Goal: Task Accomplishment & Management: Use online tool/utility

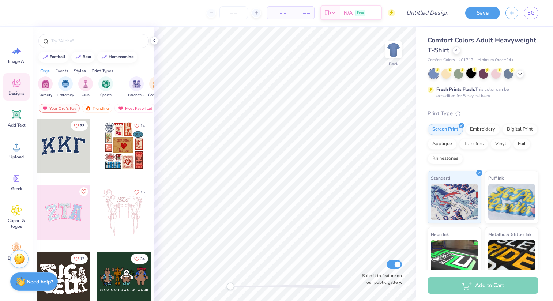
click at [475, 70] on circle at bounding box center [474, 69] width 5 height 5
click at [17, 123] on span "Add Text" at bounding box center [17, 125] width 18 height 6
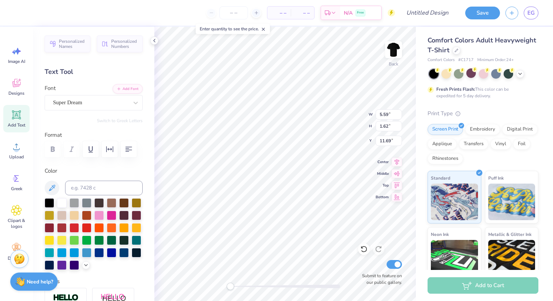
type textarea "WASHED"
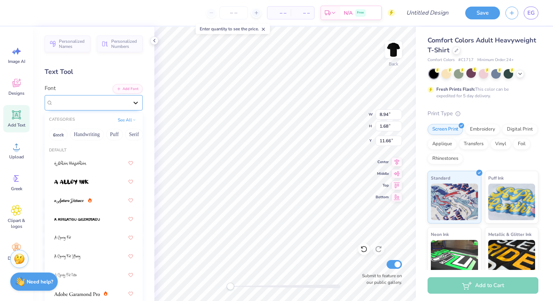
click at [136, 99] on icon at bounding box center [135, 102] width 7 height 7
click at [115, 182] on div at bounding box center [93, 181] width 79 height 13
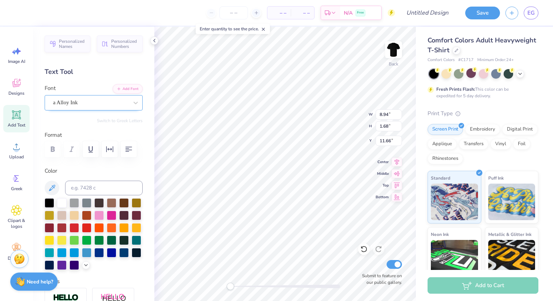
click at [114, 102] on div "a Alloy Ink" at bounding box center [90, 102] width 77 height 11
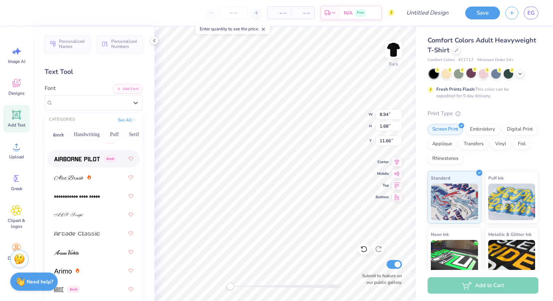
scroll to position [230, 0]
click at [92, 161] on span at bounding box center [77, 157] width 46 height 8
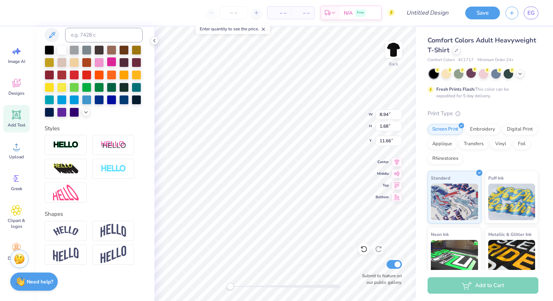
scroll to position [0, 0]
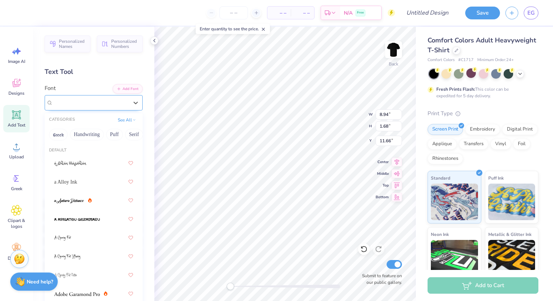
click at [100, 105] on div "Airborne Pilot Greek" at bounding box center [90, 102] width 77 height 11
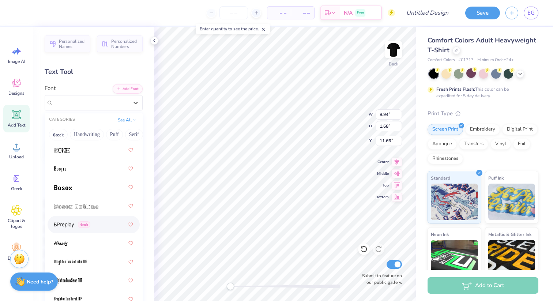
scroll to position [665, 0]
click at [94, 203] on div at bounding box center [93, 206] width 79 height 13
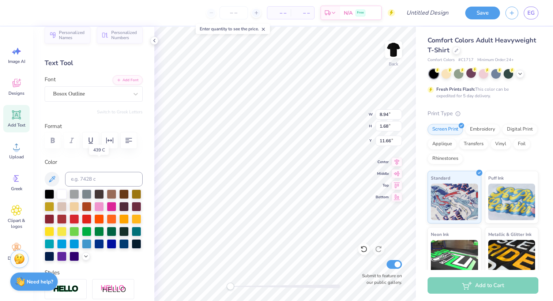
scroll to position [0, 0]
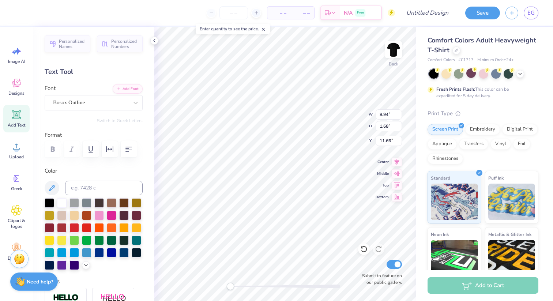
type input "7.52"
type input "1.40"
type input "5.03"
click at [106, 102] on div "Bosox Outline" at bounding box center [90, 102] width 77 height 11
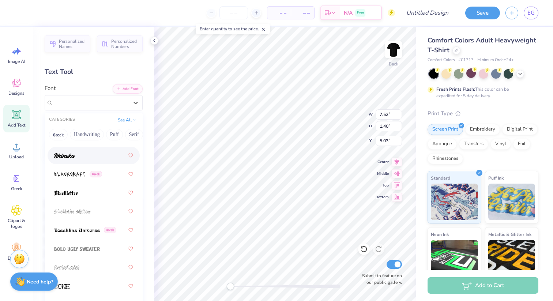
scroll to position [523, 0]
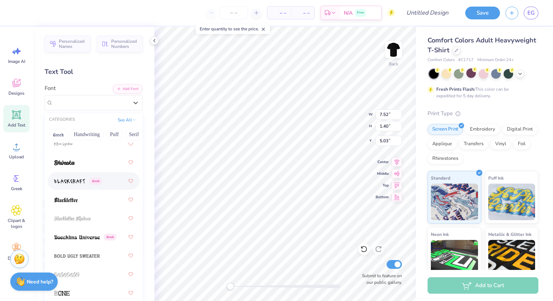
click at [87, 183] on div "Greek" at bounding box center [78, 181] width 48 height 8
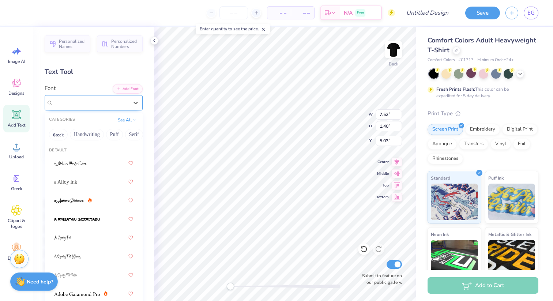
click at [109, 106] on div at bounding box center [90, 103] width 75 height 10
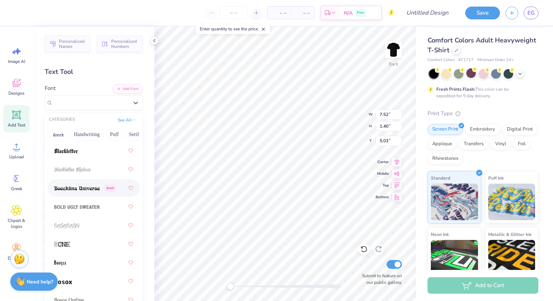
scroll to position [571, 0]
click at [110, 209] on div at bounding box center [93, 207] width 79 height 13
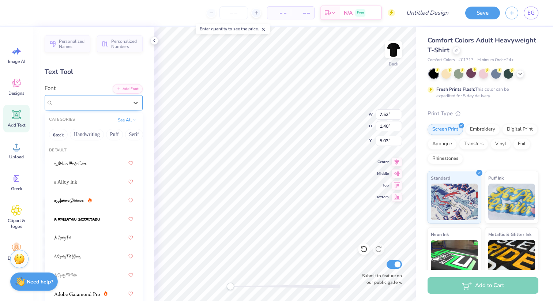
click at [110, 106] on div "Bold Ugly Sweater" at bounding box center [90, 102] width 77 height 11
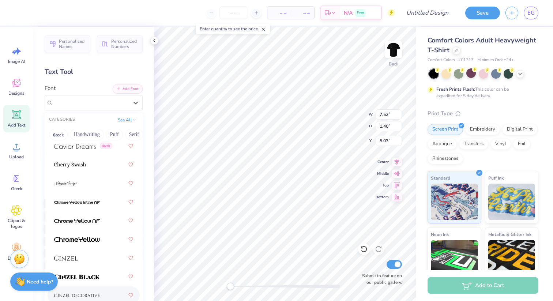
scroll to position [1134, 0]
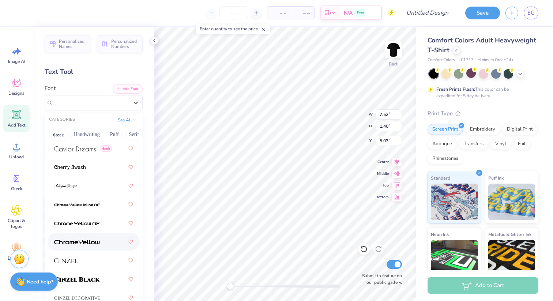
click at [105, 243] on div at bounding box center [93, 241] width 79 height 13
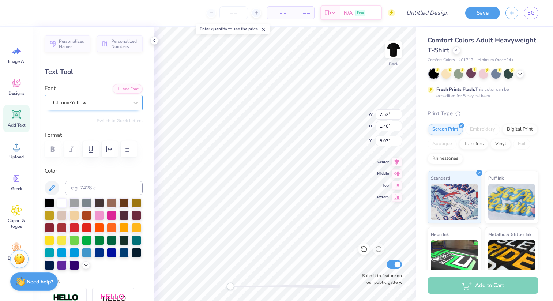
click at [108, 102] on div "ChromeYellow" at bounding box center [90, 102] width 77 height 11
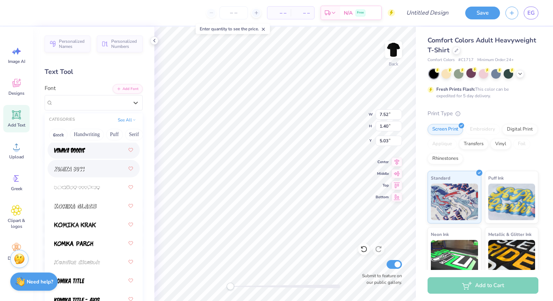
scroll to position [3035, 0]
click at [96, 158] on div at bounding box center [94, 150] width 92 height 18
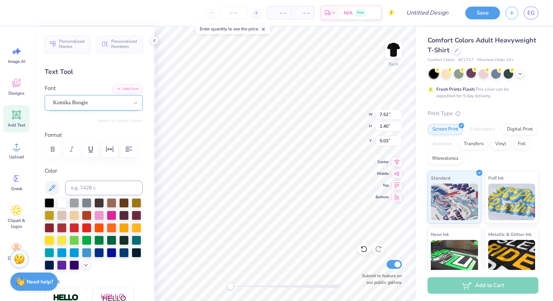
click at [89, 101] on div "Komika Boogie" at bounding box center [90, 102] width 77 height 11
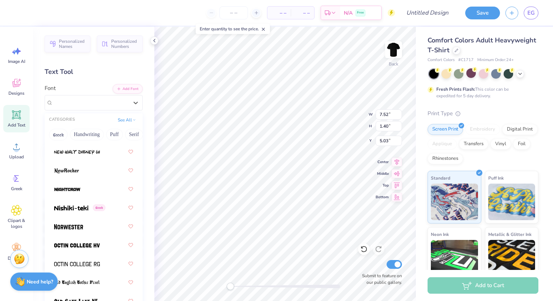
scroll to position [4404, 0]
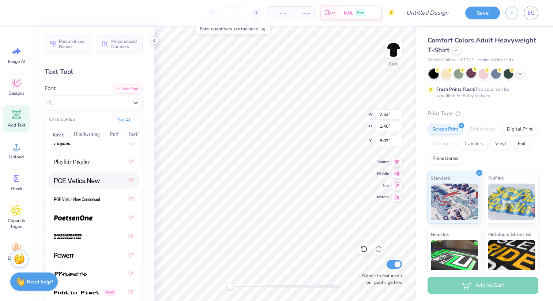
click at [98, 176] on div at bounding box center [93, 180] width 79 height 13
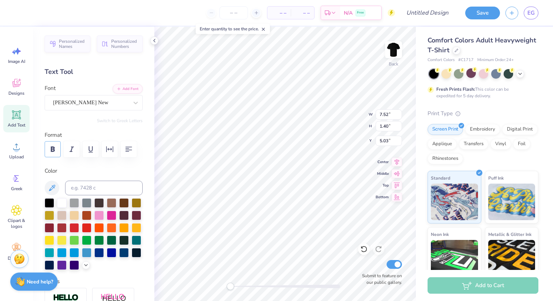
click at [49, 149] on icon "button" at bounding box center [52, 149] width 9 height 9
click at [69, 153] on icon "button" at bounding box center [71, 149] width 9 height 9
click at [70, 152] on icon "button" at bounding box center [71, 149] width 4 height 5
click at [390, 51] on img at bounding box center [393, 49] width 29 height 29
click at [27, 119] on div "Add Text" at bounding box center [16, 118] width 26 height 27
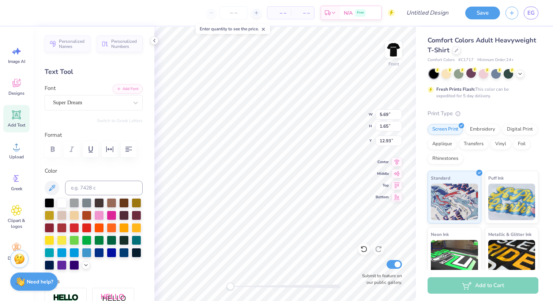
type textarea "125"
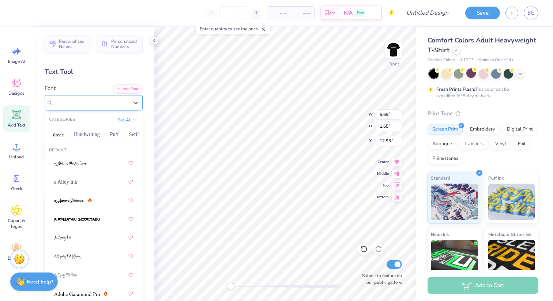
click at [111, 105] on div "Super Dream" at bounding box center [90, 102] width 77 height 11
click at [94, 180] on div "a Alloy Ink" at bounding box center [93, 181] width 79 height 13
click at [112, 104] on div "a Alloy Ink" at bounding box center [90, 102] width 77 height 11
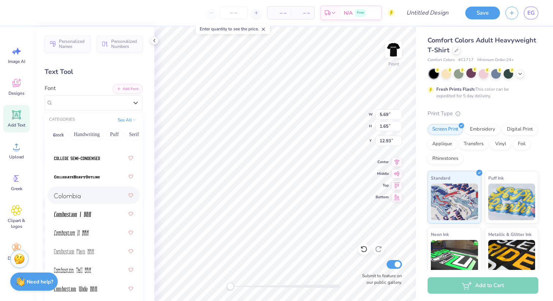
scroll to position [1388, 0]
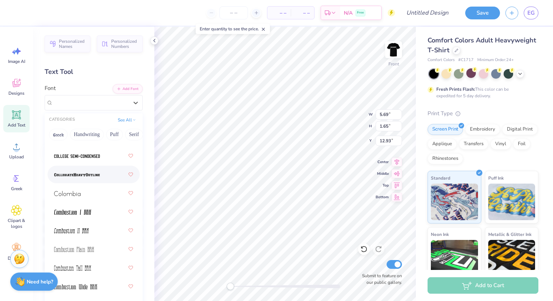
click at [98, 174] on img at bounding box center [77, 174] width 46 height 5
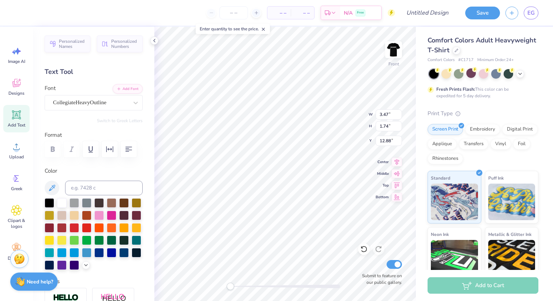
scroll to position [0, 0]
type textarea "12MF5"
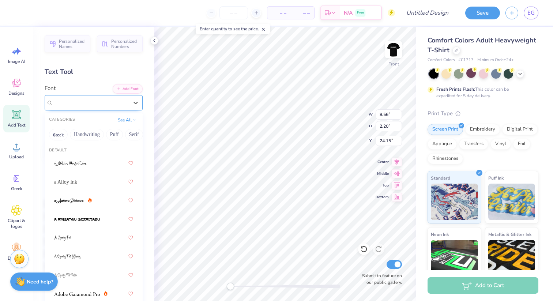
click at [117, 101] on div "CollegiateHeavyOutline" at bounding box center [90, 102] width 77 height 11
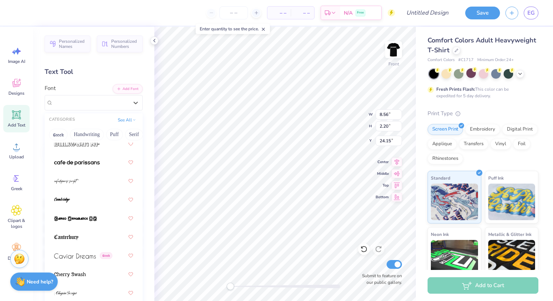
scroll to position [1270, 0]
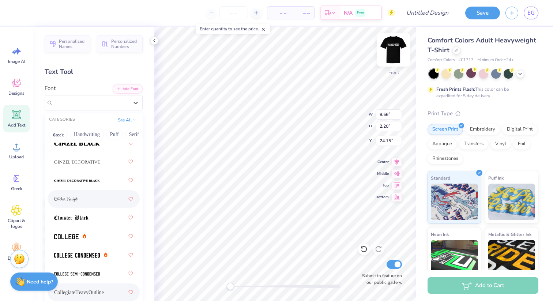
click at [396, 50] on img at bounding box center [393, 49] width 29 height 29
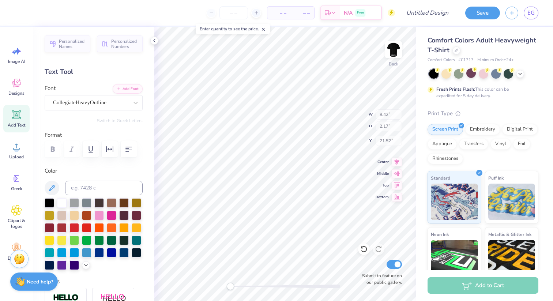
type input "8.42"
type input "2.17"
type input "21.52"
type input "11.75"
type input "2.16"
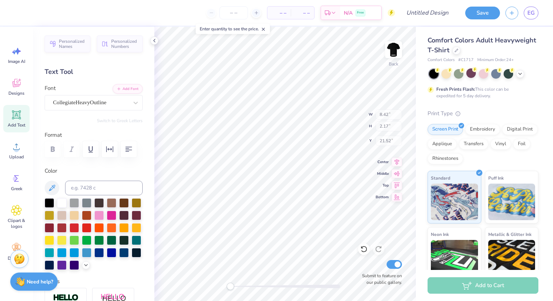
type input "5.08"
click at [391, 55] on img at bounding box center [393, 49] width 29 height 29
type input "11.94"
type input "2.20"
type input "7.50"
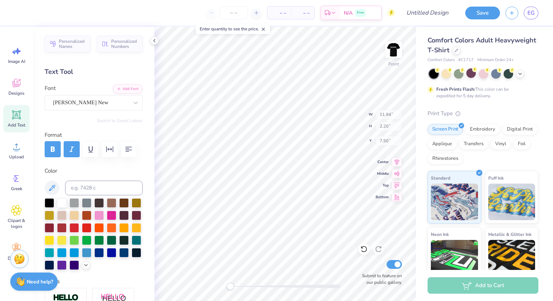
type input "8.56"
type input "24.22"
click at [128, 96] on div "CollegiateHeavyOutline" at bounding box center [94, 102] width 98 height 15
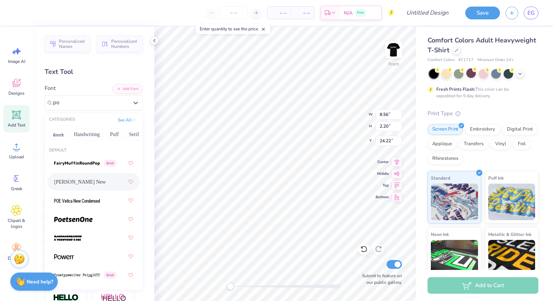
click at [93, 181] on div "[PERSON_NAME] New" at bounding box center [93, 181] width 79 height 13
type input "po"
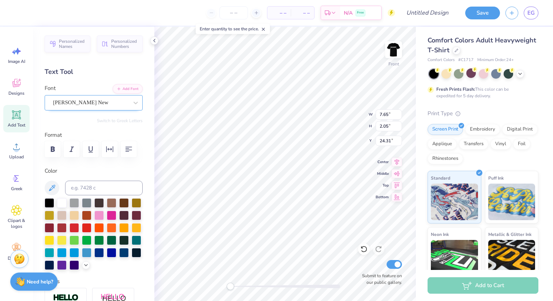
click at [120, 103] on div "[PERSON_NAME] New" at bounding box center [90, 102] width 77 height 11
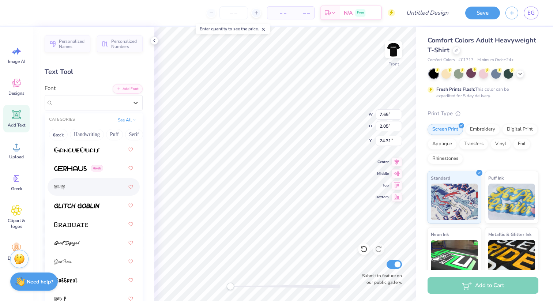
scroll to position [2383, 0]
click at [79, 169] on img at bounding box center [70, 167] width 33 height 5
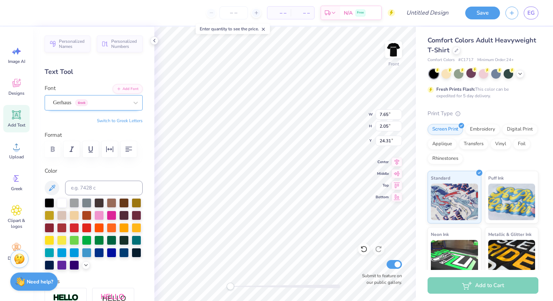
click at [80, 108] on div "Gerhaus Greek" at bounding box center [94, 102] width 98 height 15
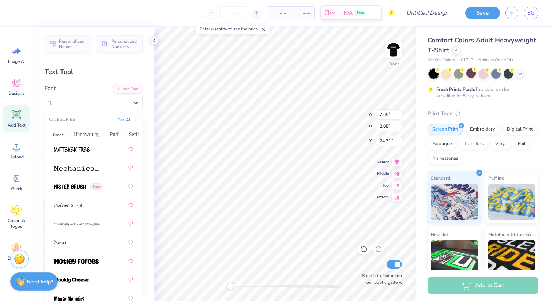
scroll to position [3839, 0]
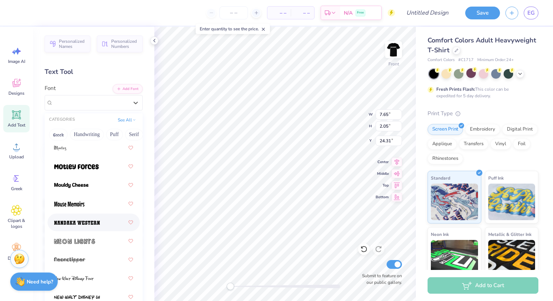
click at [98, 225] on img at bounding box center [77, 222] width 46 height 5
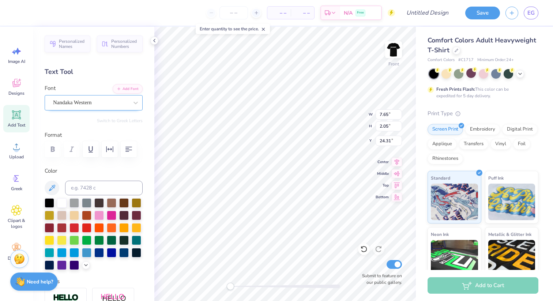
click at [96, 104] on div "Nandaka Western" at bounding box center [90, 102] width 77 height 11
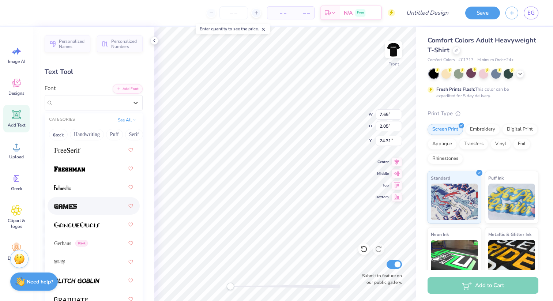
scroll to position [2315, 0]
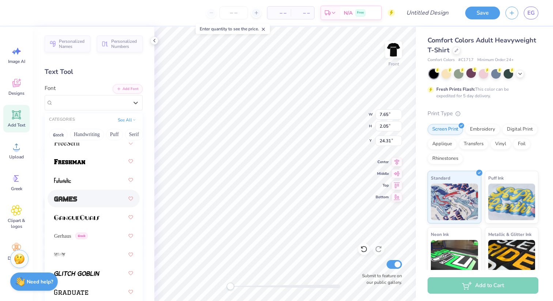
click at [84, 204] on div at bounding box center [93, 198] width 79 height 13
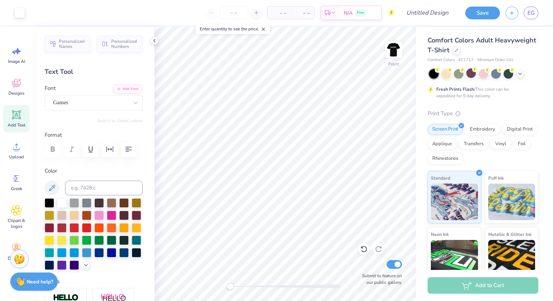
click at [282, 12] on span "– –" at bounding box center [279, 13] width 15 height 8
click at [238, 15] on input "number" at bounding box center [233, 12] width 29 height 13
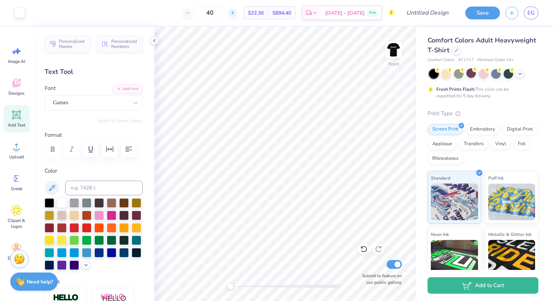
type input "4"
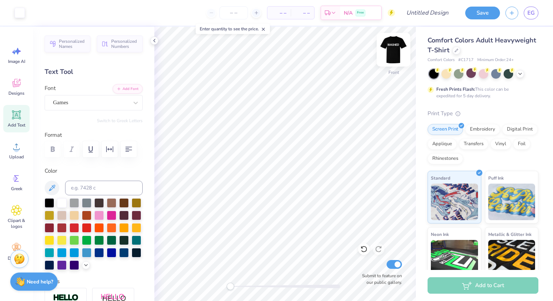
click at [398, 57] on img at bounding box center [393, 49] width 29 height 29
click at [392, 49] on img at bounding box center [393, 49] width 29 height 29
click at [392, 46] on img at bounding box center [393, 49] width 29 height 29
click at [392, 47] on img at bounding box center [393, 49] width 29 height 29
click at [392, 48] on img at bounding box center [393, 49] width 29 height 29
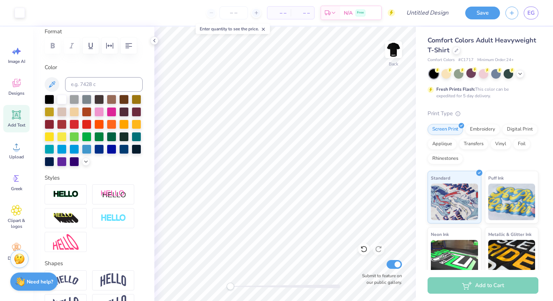
scroll to position [153, 0]
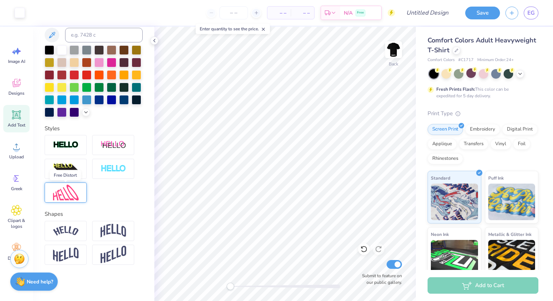
click at [74, 195] on img at bounding box center [66, 193] width 26 height 16
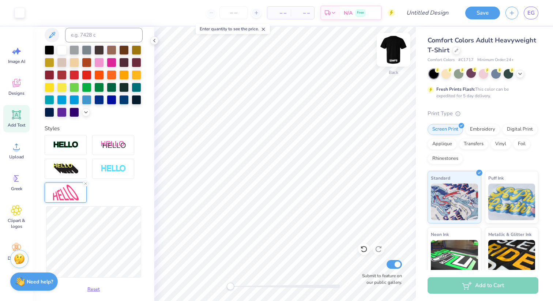
click at [402, 40] on img at bounding box center [393, 49] width 29 height 29
click at [394, 49] on img at bounding box center [393, 49] width 15 height 15
click at [400, 64] on div at bounding box center [394, 50] width 34 height 34
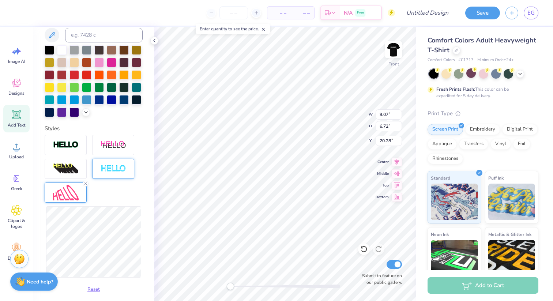
click at [111, 174] on div at bounding box center [113, 169] width 42 height 20
